Goal: Information Seeking & Learning: Understand process/instructions

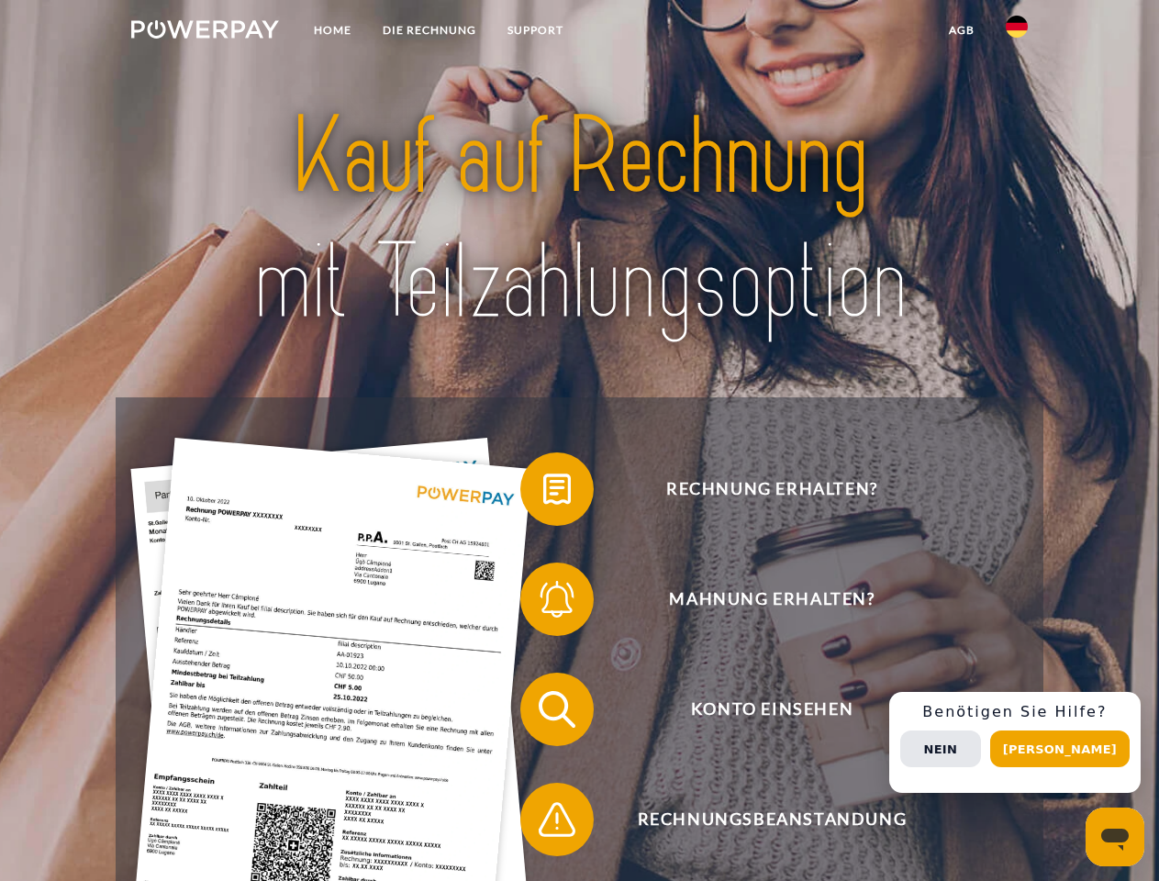
click at [205, 32] on img at bounding box center [205, 29] width 148 height 18
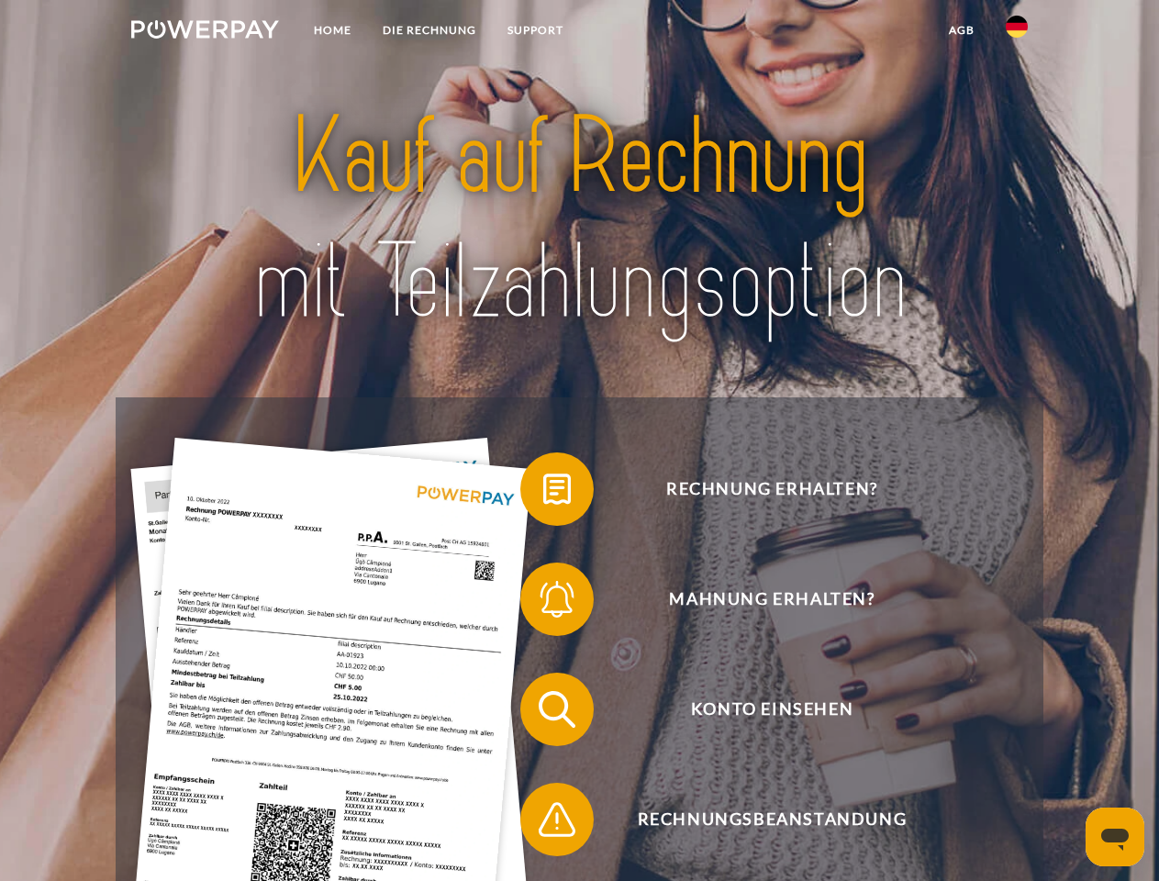
click at [1017, 32] on img at bounding box center [1017, 27] width 22 height 22
click at [961, 30] on link "agb" at bounding box center [961, 30] width 57 height 33
click at [543, 493] on span at bounding box center [530, 489] width 92 height 92
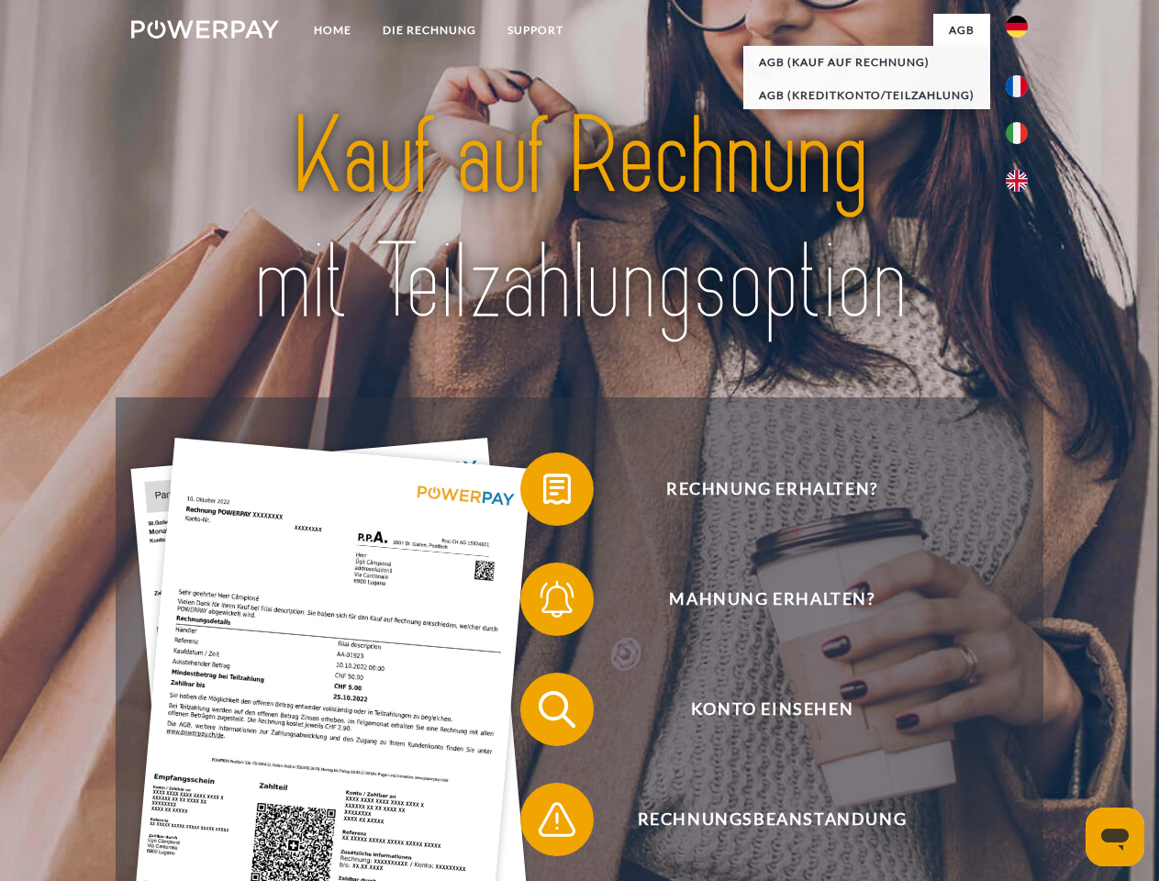
click at [543, 603] on div "Rechnung erhalten? Mahnung erhalten? Konto einsehen" at bounding box center [579, 764] width 927 height 734
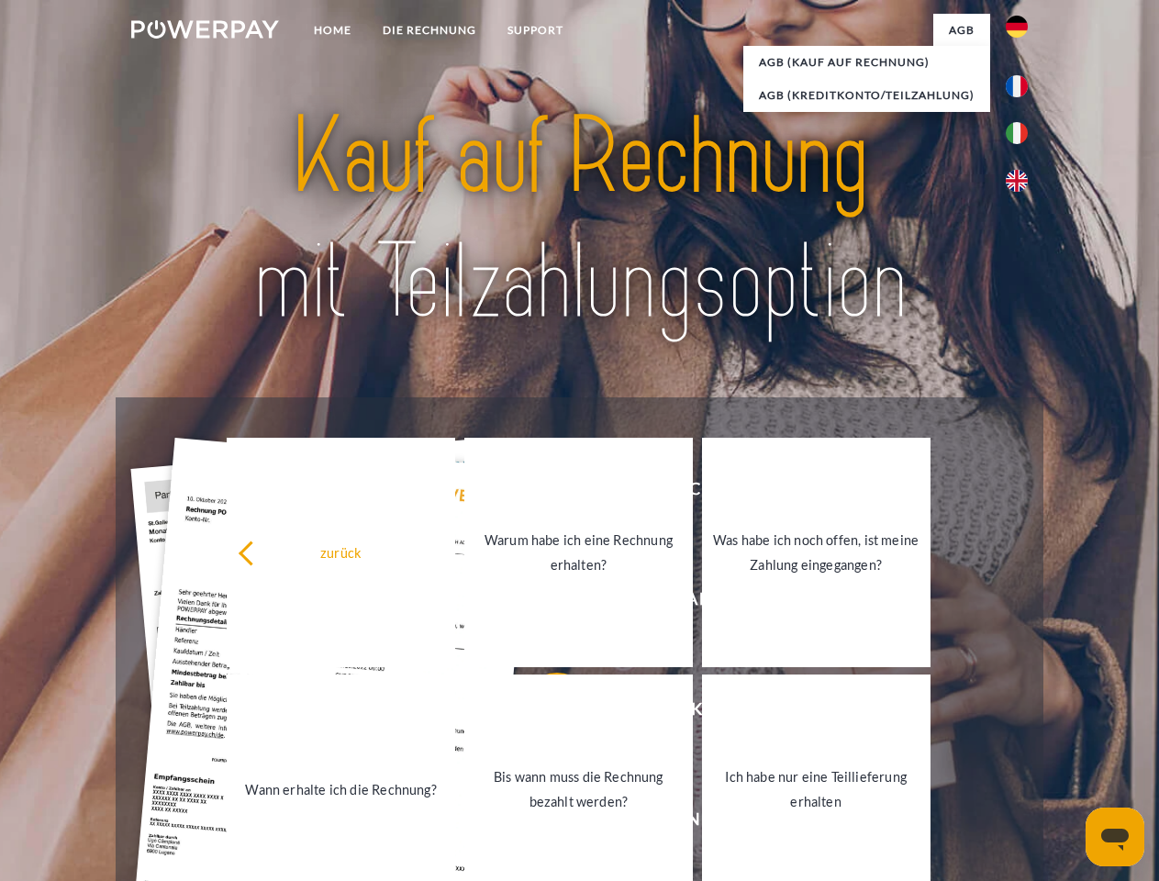
click at [543, 713] on link "Bis wann muss die Rechnung bezahlt werden?" at bounding box center [578, 788] width 228 height 229
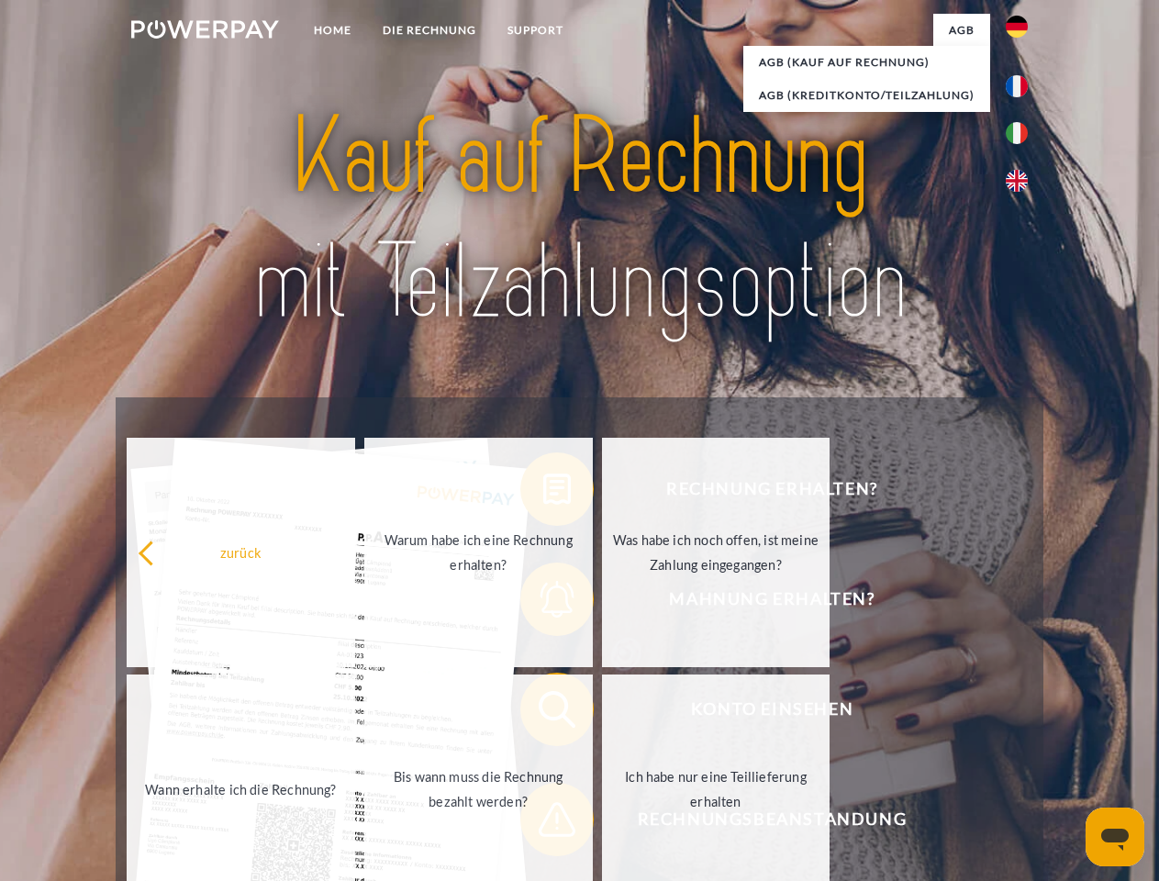
click at [543, 823] on span at bounding box center [530, 820] width 92 height 92
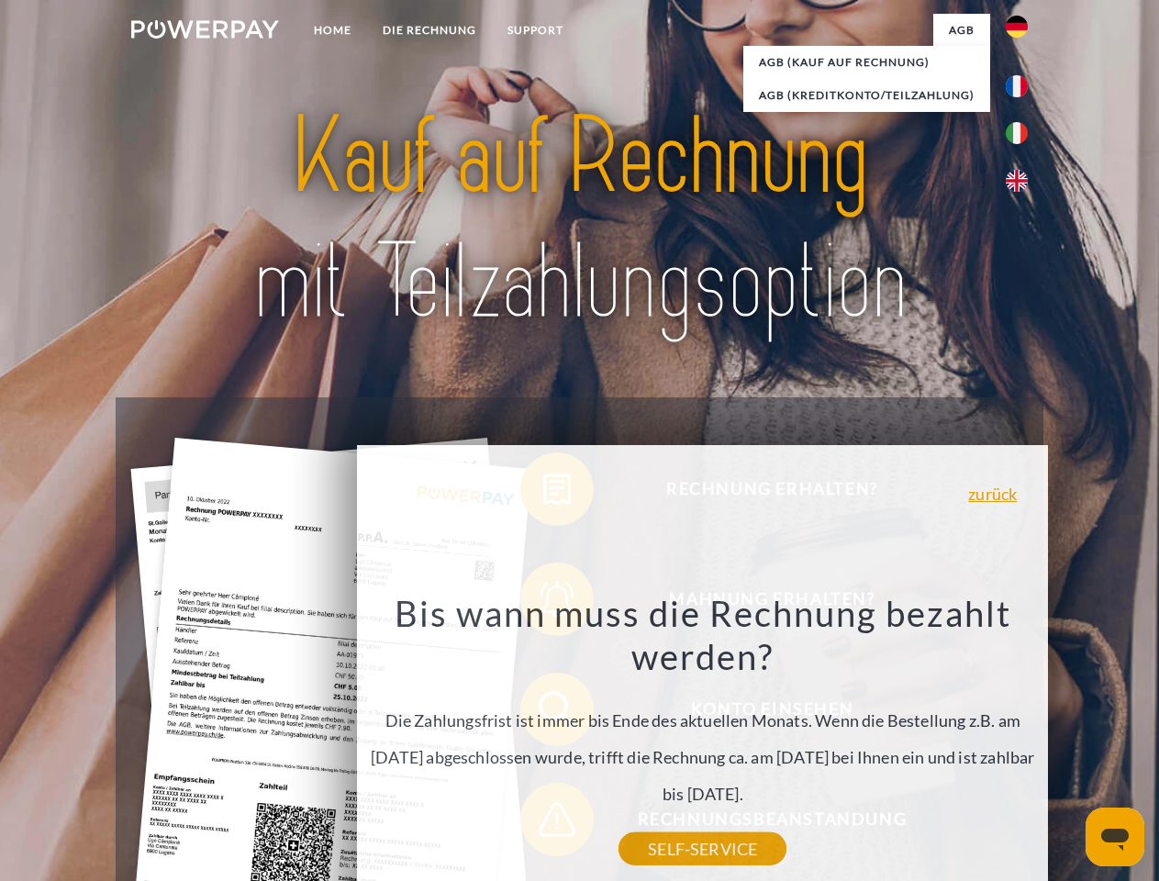
click at [1021, 742] on div "Rechnung erhalten? Mahnung erhalten? Konto einsehen" at bounding box center [579, 764] width 927 height 734
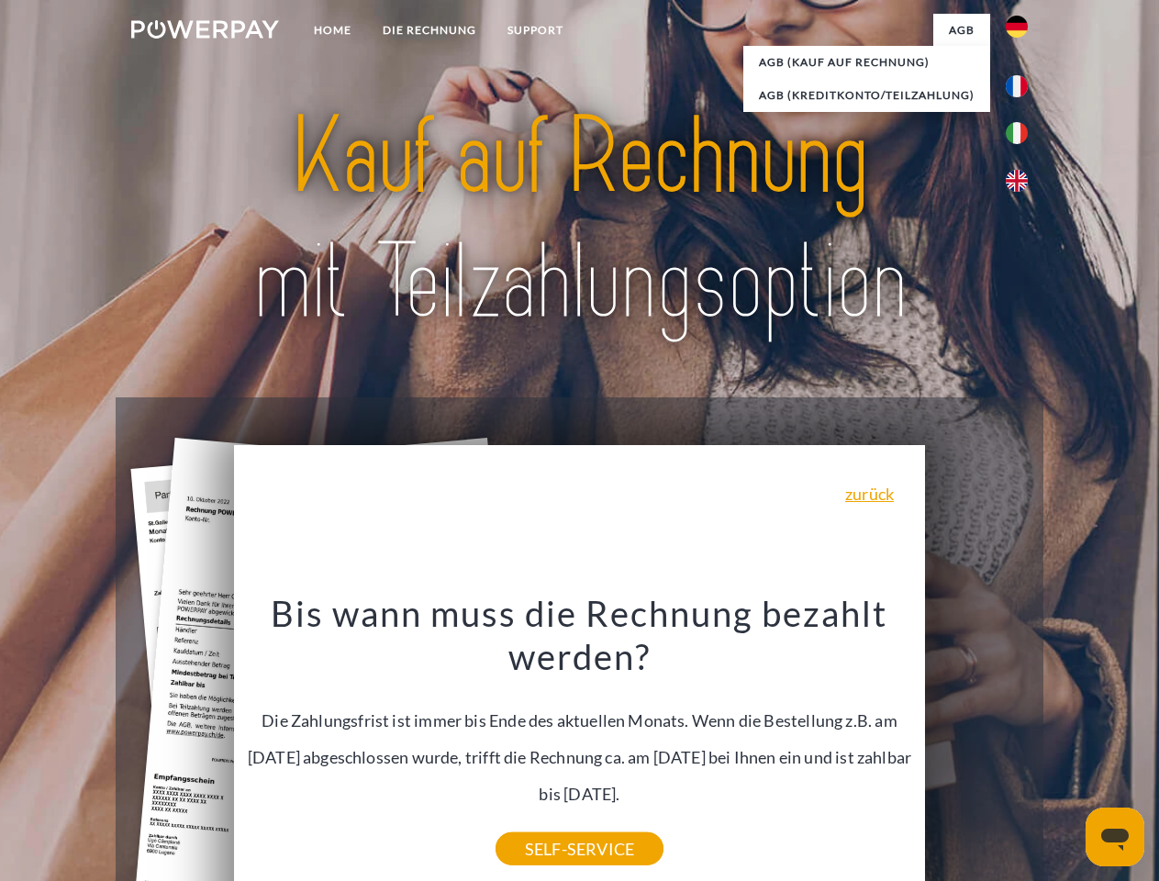
click at [976, 746] on span "Konto einsehen" at bounding box center [772, 709] width 450 height 73
click at [1066, 749] on header "Home DIE RECHNUNG SUPPORT" at bounding box center [579, 633] width 1159 height 1267
